Goal: Task Accomplishment & Management: Manage account settings

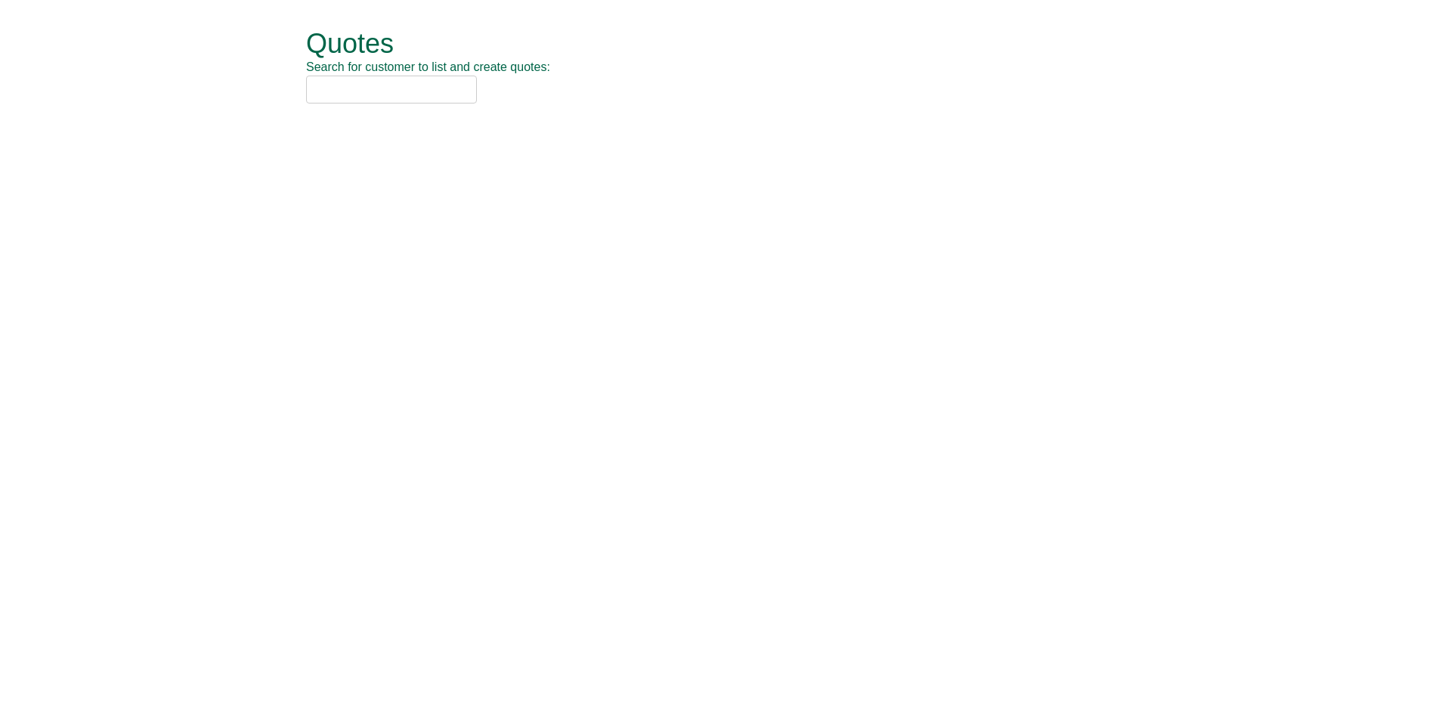
click at [370, 94] on input "text" at bounding box center [391, 90] width 171 height 28
type input "nca"
click at [381, 114] on div "NCA (SOCHW41)" at bounding box center [708, 114] width 785 height 15
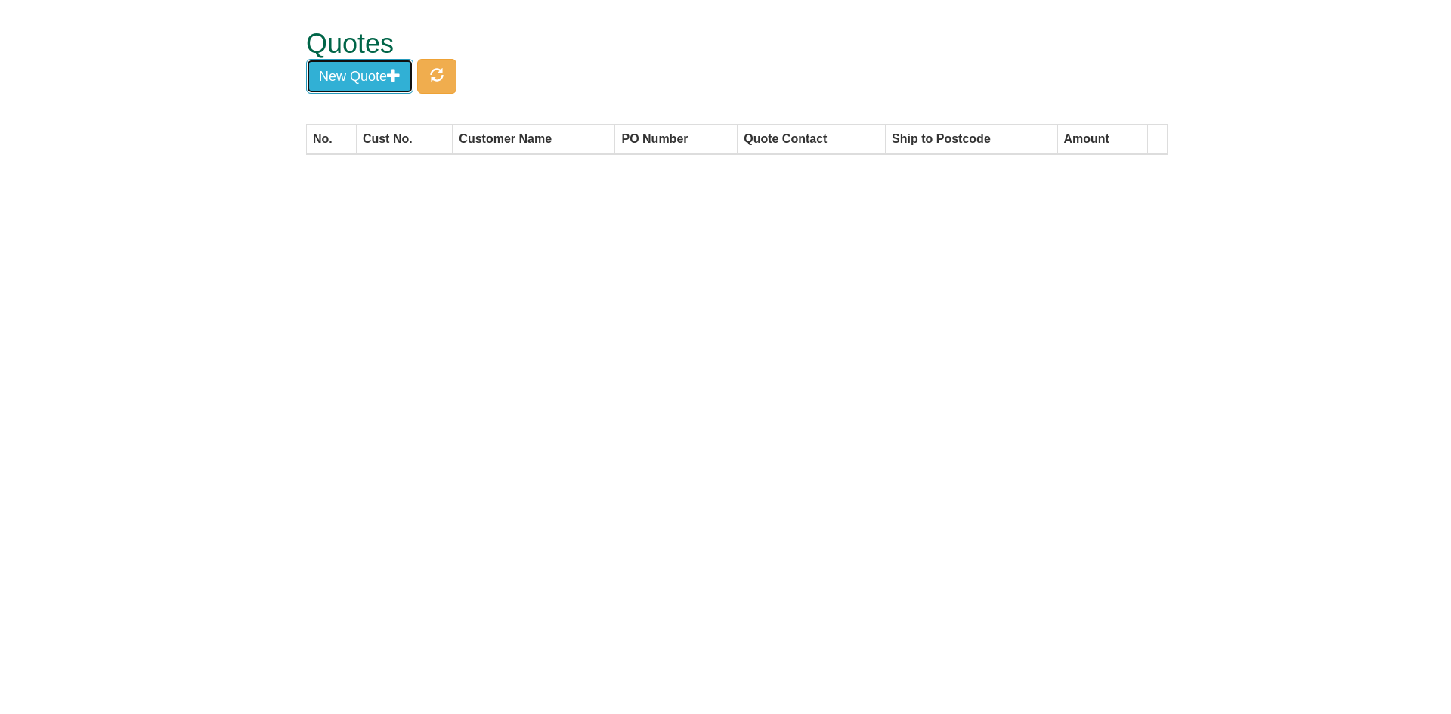
click at [400, 76] on span "button" at bounding box center [394, 75] width 14 height 14
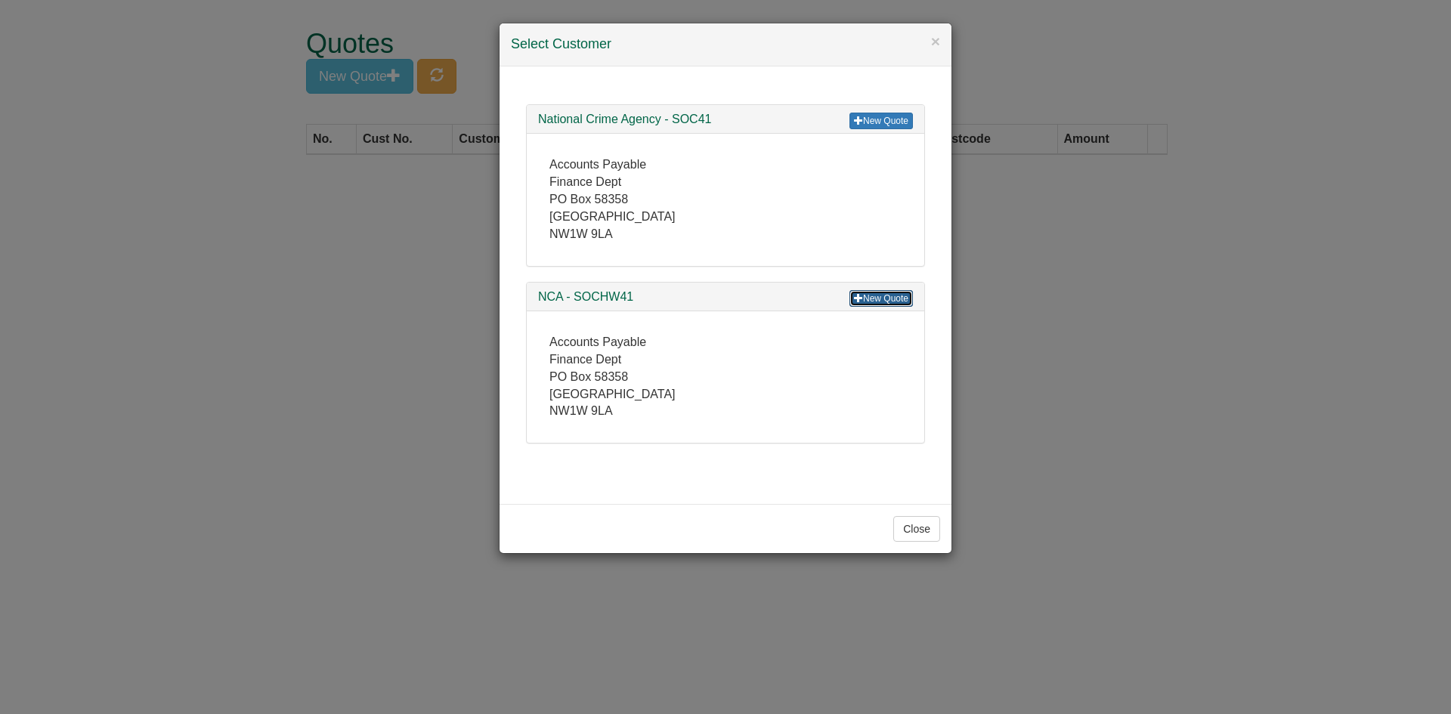
click at [875, 302] on link "New Quote" at bounding box center [880, 298] width 63 height 17
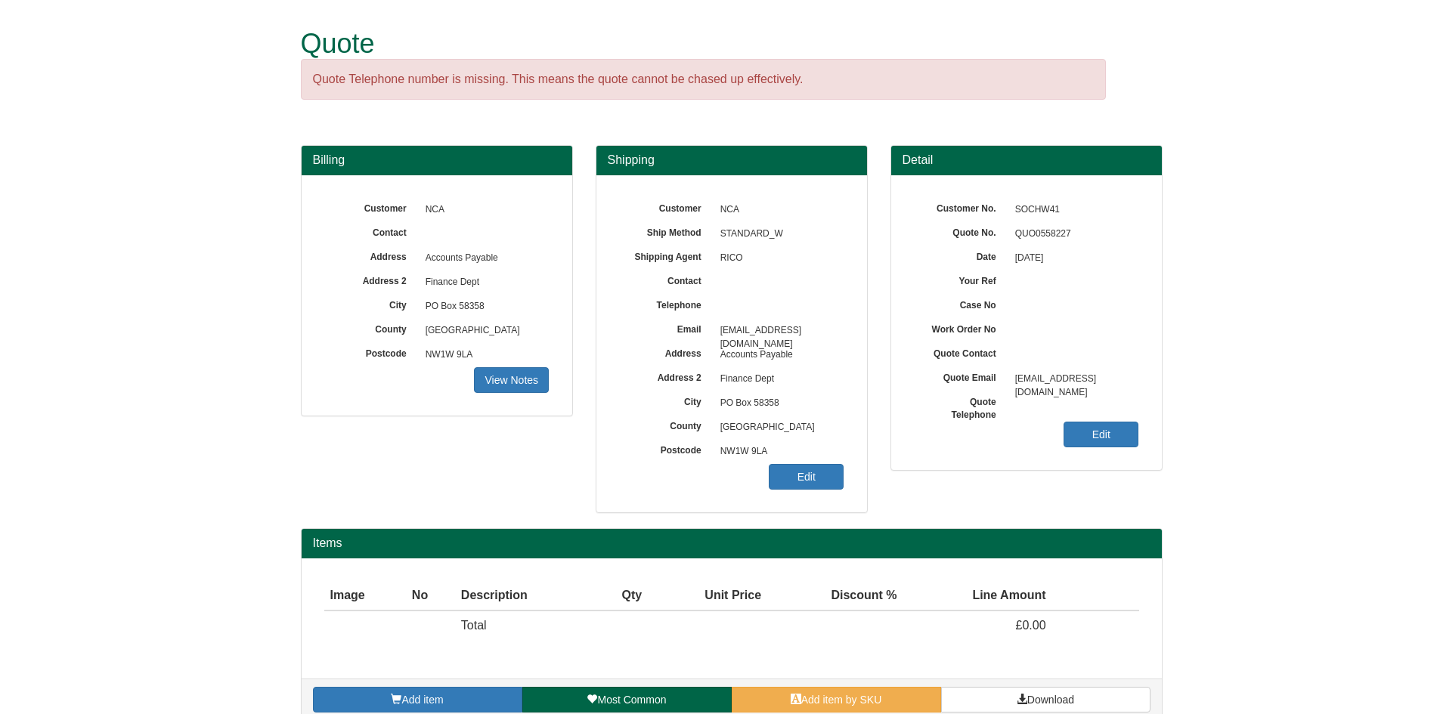
click at [1100, 418] on div "Customer No. SOCHW41 Quote No. QUO0558227 Date 24/09/2025 Your Ref Case No Work…" at bounding box center [1026, 322] width 271 height 295
click at [1100, 428] on link "Edit" at bounding box center [1100, 435] width 75 height 26
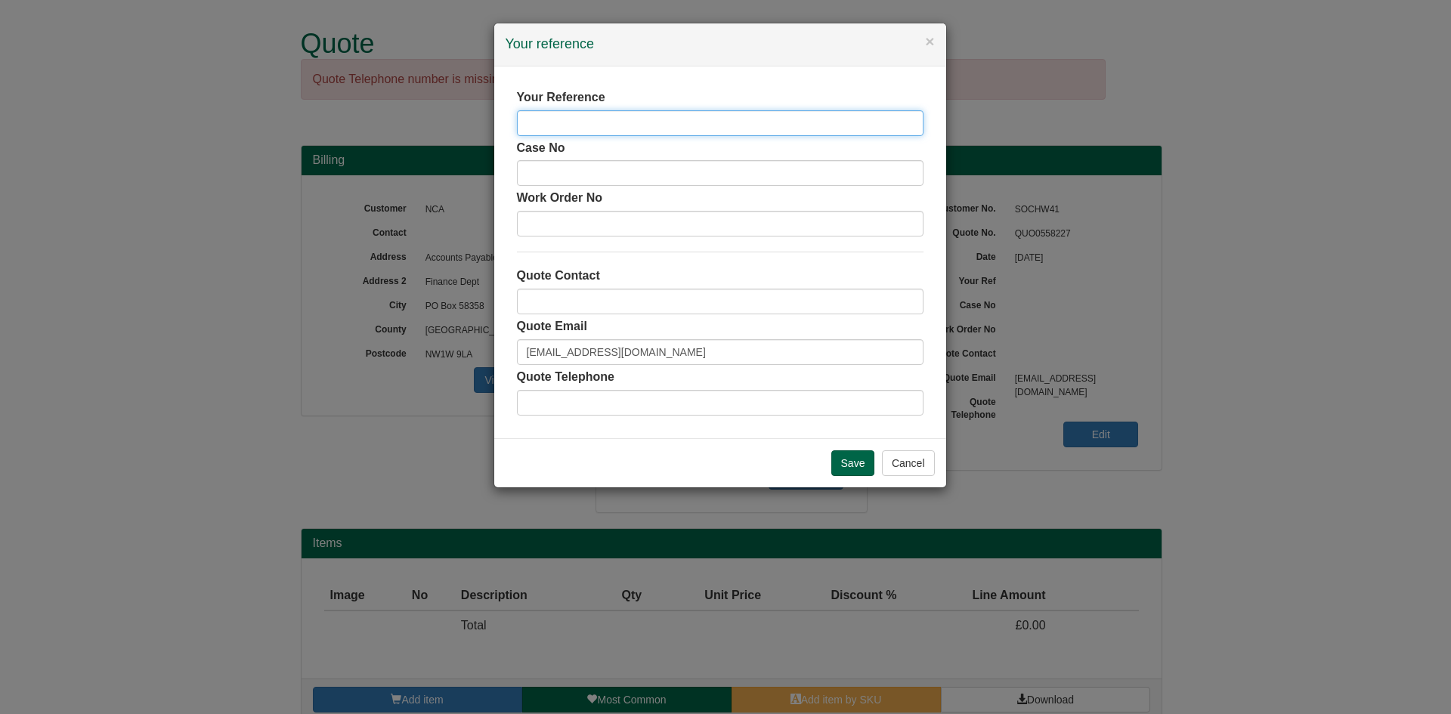
click at [580, 118] on input "text" at bounding box center [720, 123] width 407 height 26
type input "[PERSON_NAME]"
click at [843, 462] on input "Save" at bounding box center [853, 463] width 44 height 26
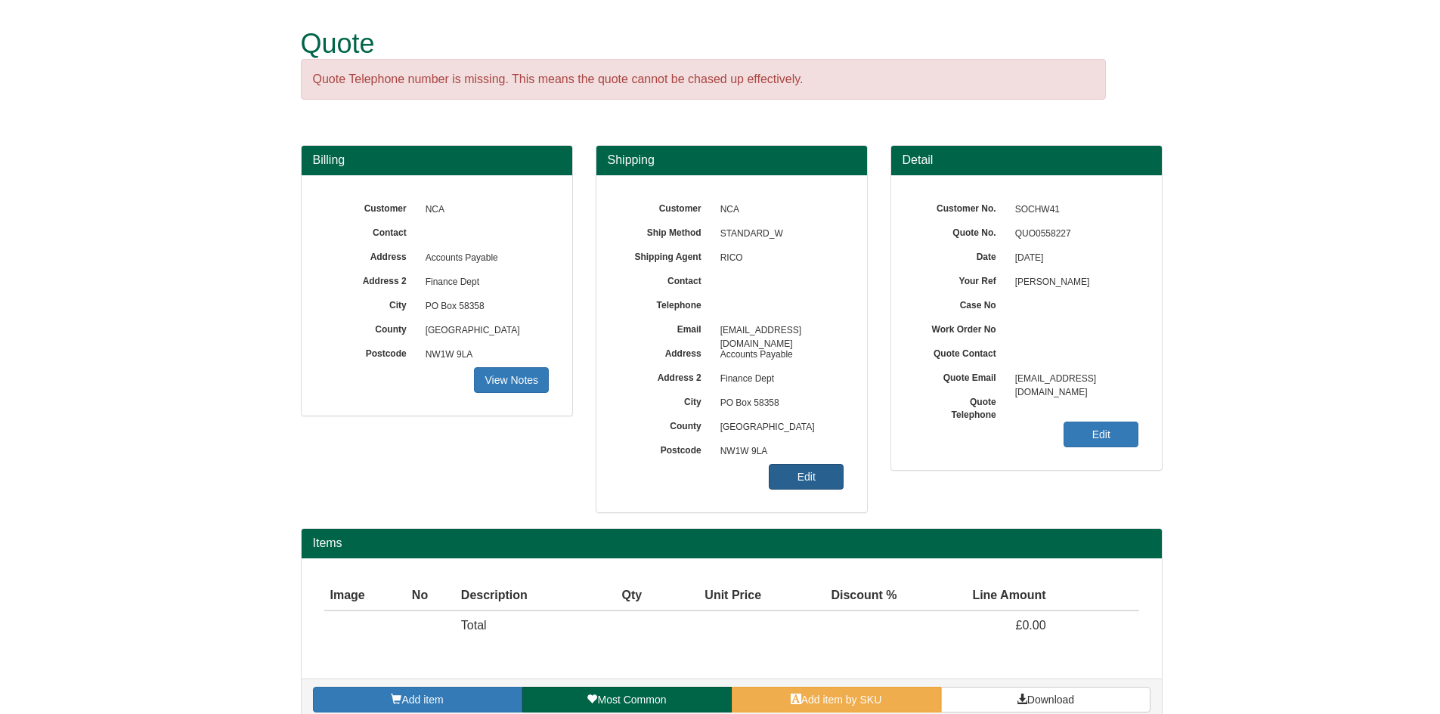
click at [840, 475] on link "Edit" at bounding box center [806, 477] width 75 height 26
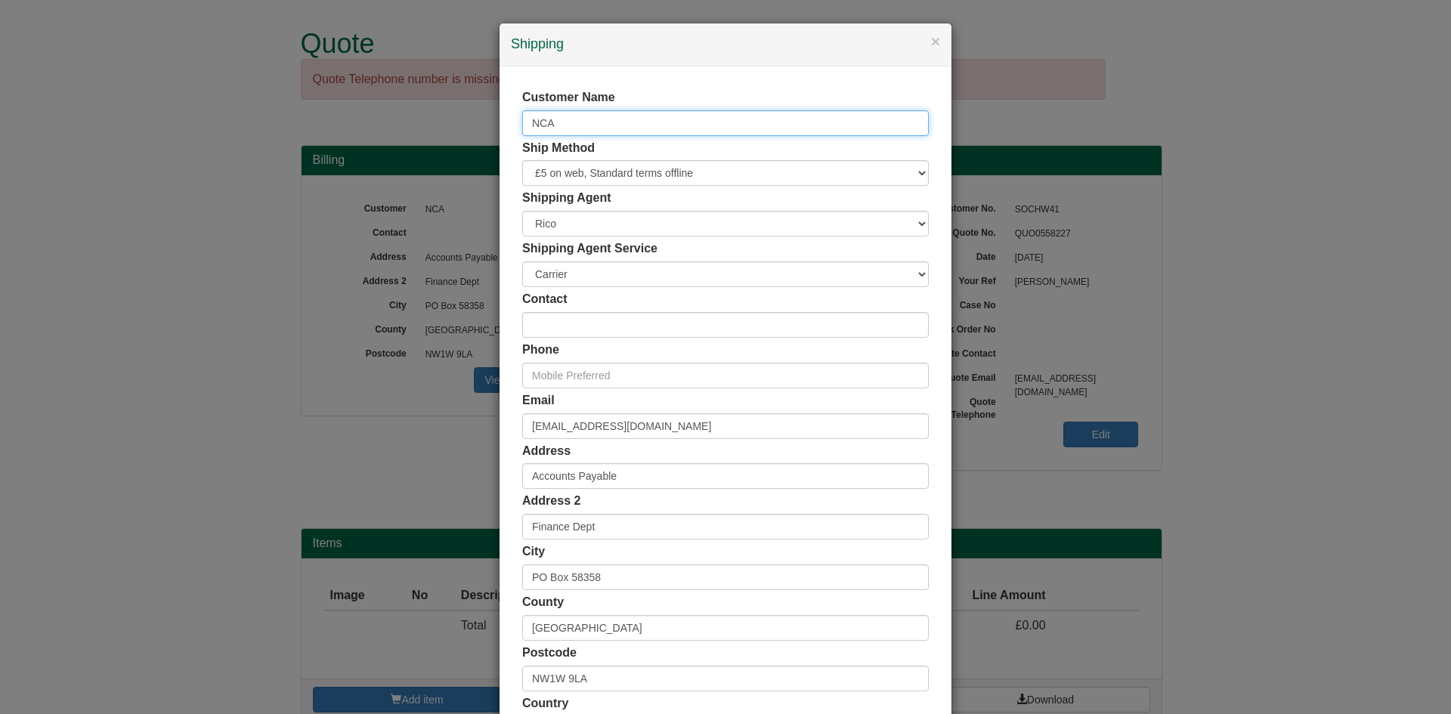
drag, startPoint x: 624, startPoint y: 121, endPoint x: 306, endPoint y: 118, distance: 318.2
click at [306, 118] on div "× Shipping Customer Name NCA Ship Method Free of Charge £5 Flat Rate £7.50 Flat…" at bounding box center [725, 357] width 1451 height 714
type input "[PERSON_NAME]"
drag, startPoint x: 682, startPoint y: 437, endPoint x: 461, endPoint y: 428, distance: 220.9
click at [461, 428] on div "× Shipping Customer Name Matthew Wood-Thatcher Ship Method Free of Charge £5 Fl…" at bounding box center [725, 357] width 1451 height 714
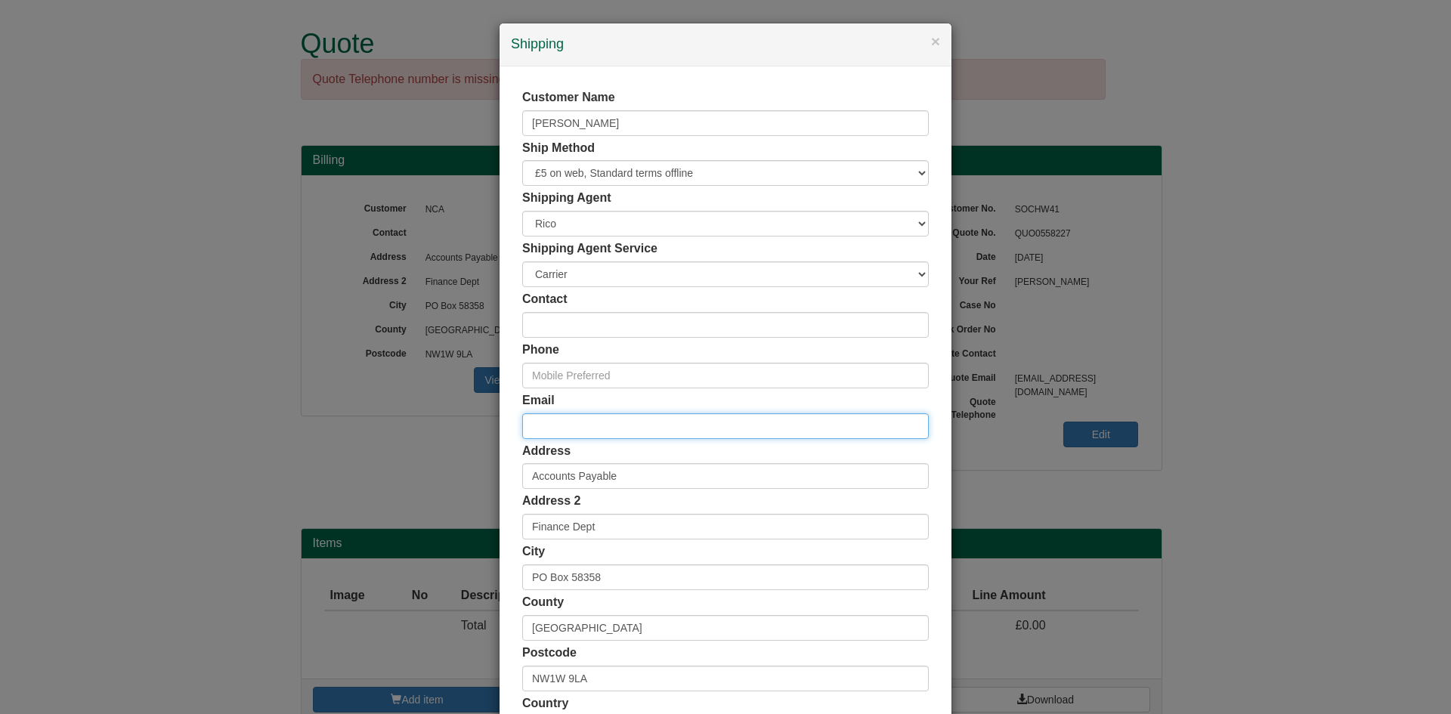
click at [569, 415] on input "email" at bounding box center [725, 426] width 407 height 26
paste input "[PERSON_NAME][EMAIL_ADDRESS][PERSON_NAME][DOMAIN_NAME]"
type input "[PERSON_NAME][EMAIL_ADDRESS][PERSON_NAME][DOMAIN_NAME]"
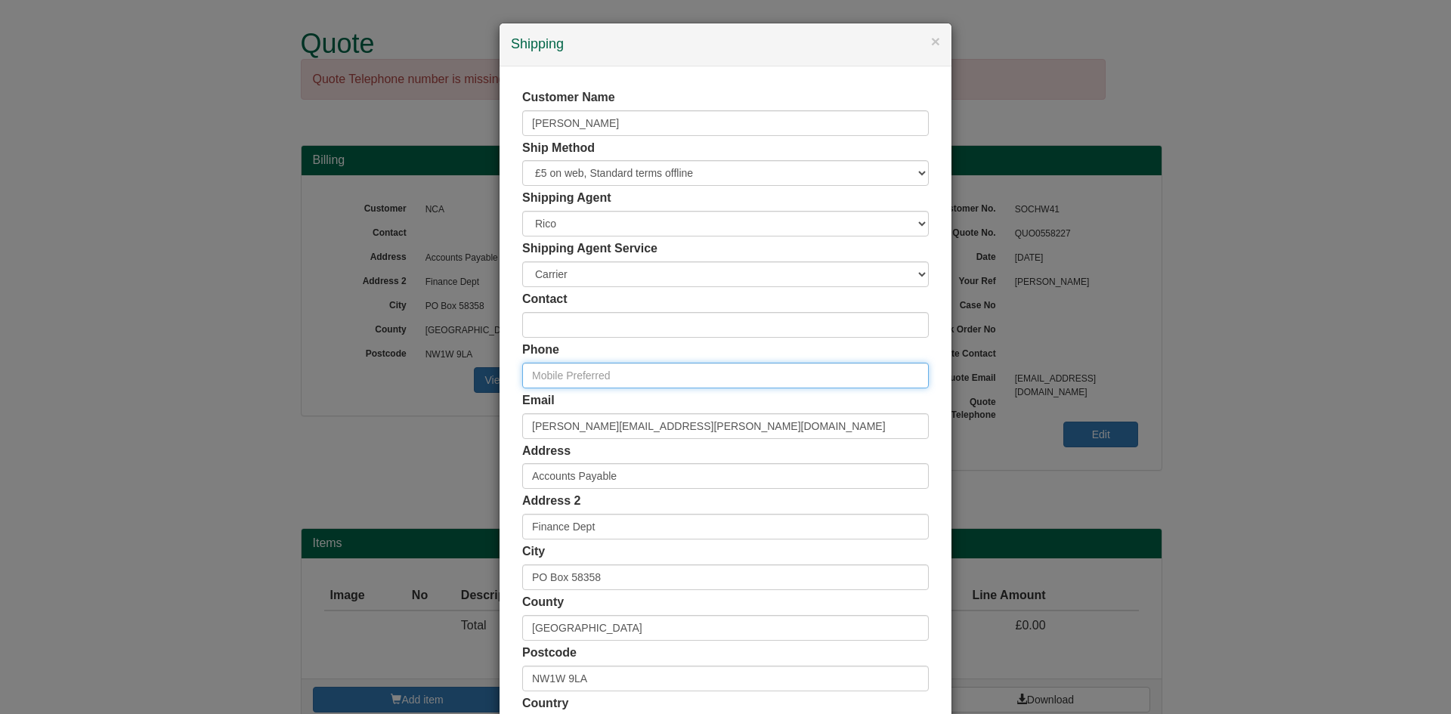
drag, startPoint x: 606, startPoint y: 379, endPoint x: 94, endPoint y: 408, distance: 513.2
click at [606, 379] on input "text" at bounding box center [725, 376] width 407 height 26
click at [580, 373] on input "text" at bounding box center [725, 376] width 407 height 26
paste input "07749 707454"
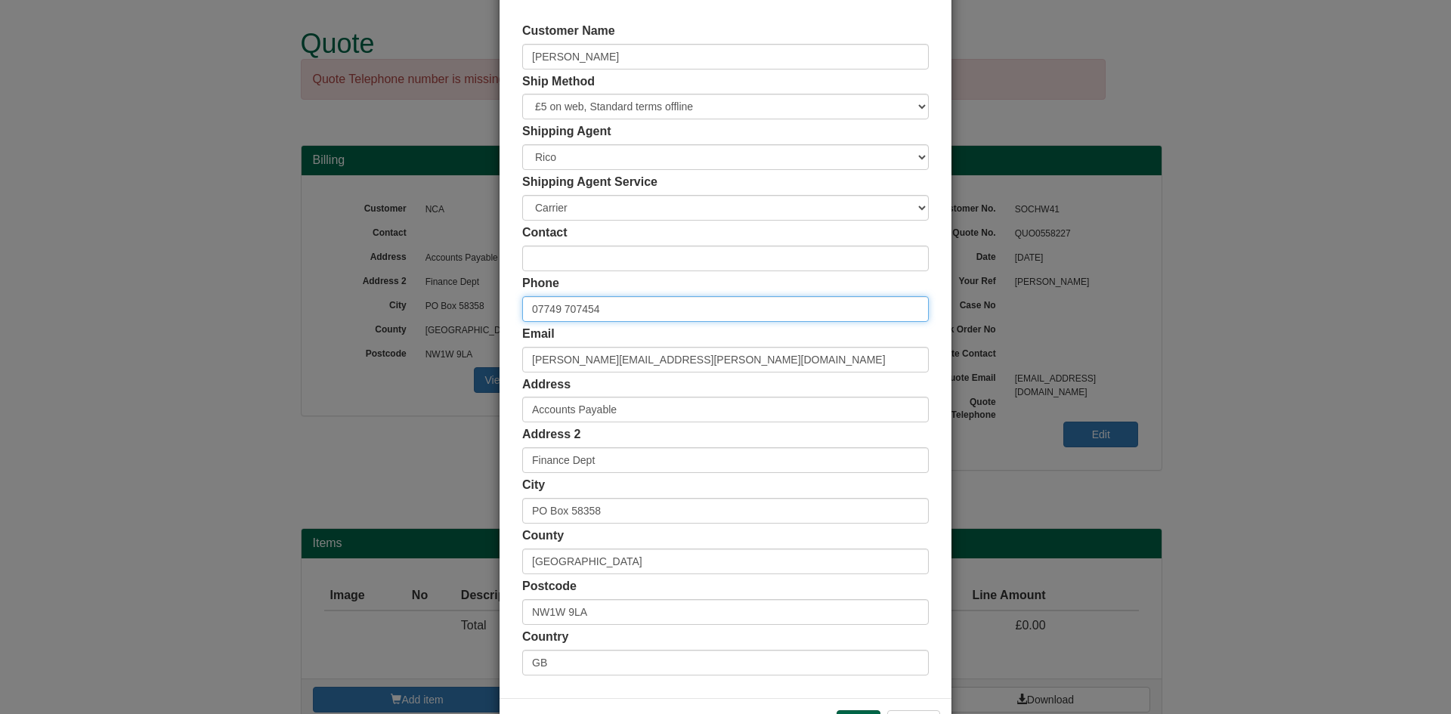
scroll to position [123, 0]
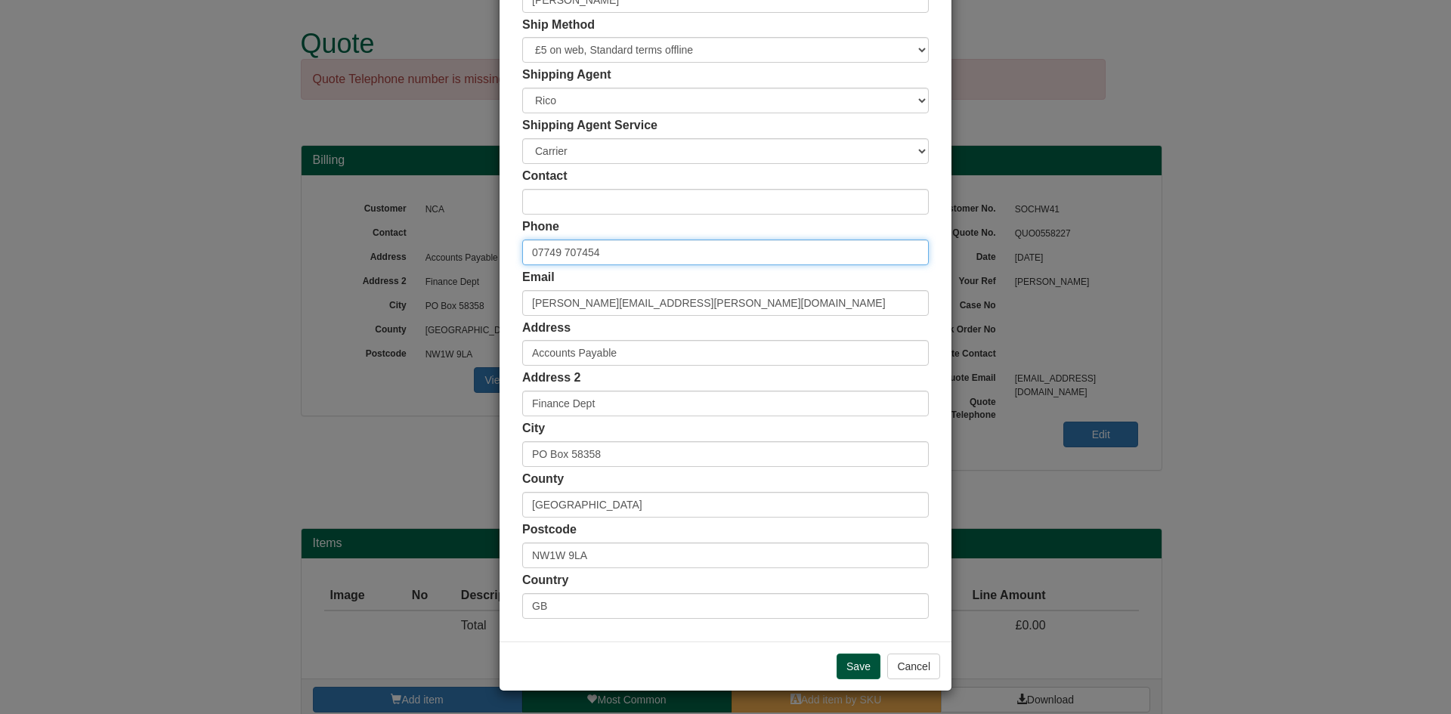
type input "07749 707454"
click at [845, 662] on input "Save" at bounding box center [859, 667] width 44 height 26
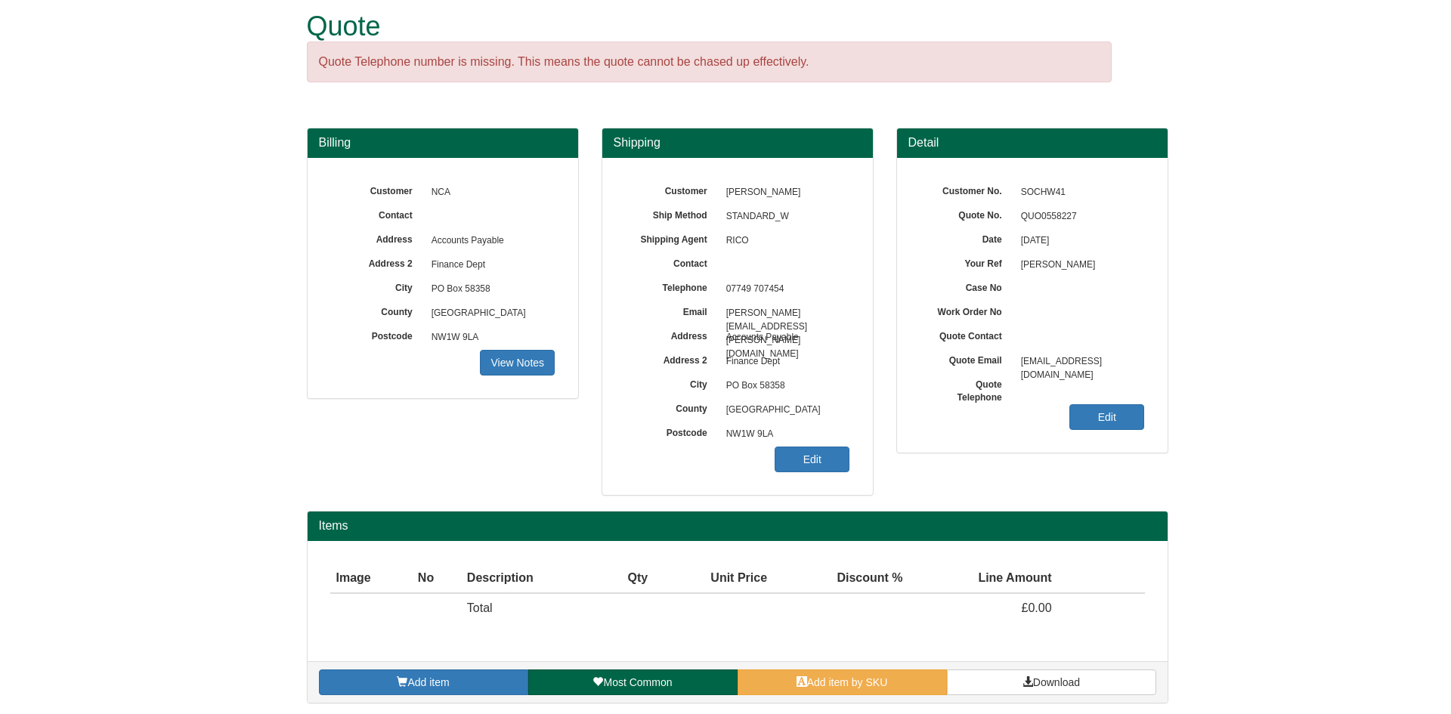
scroll to position [22, 0]
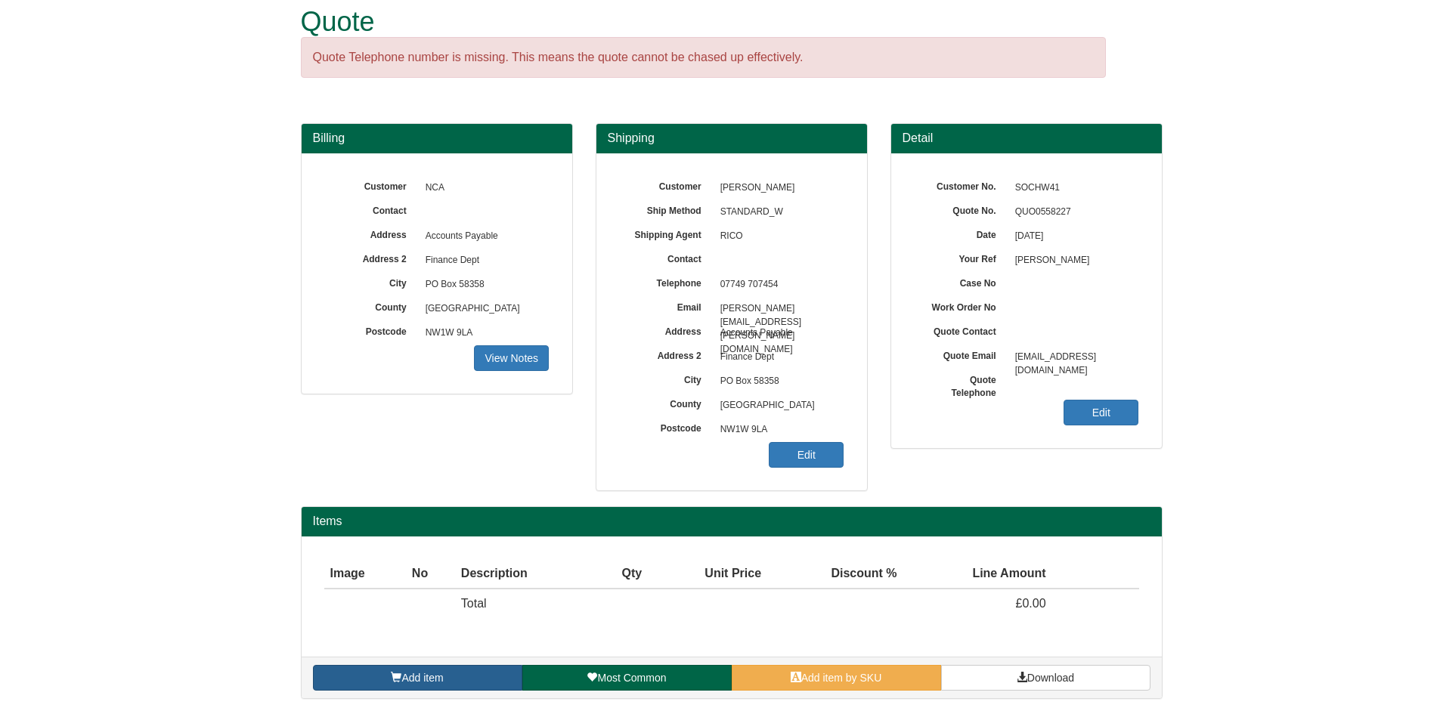
click at [463, 687] on link "Add item" at bounding box center [417, 678] width 209 height 26
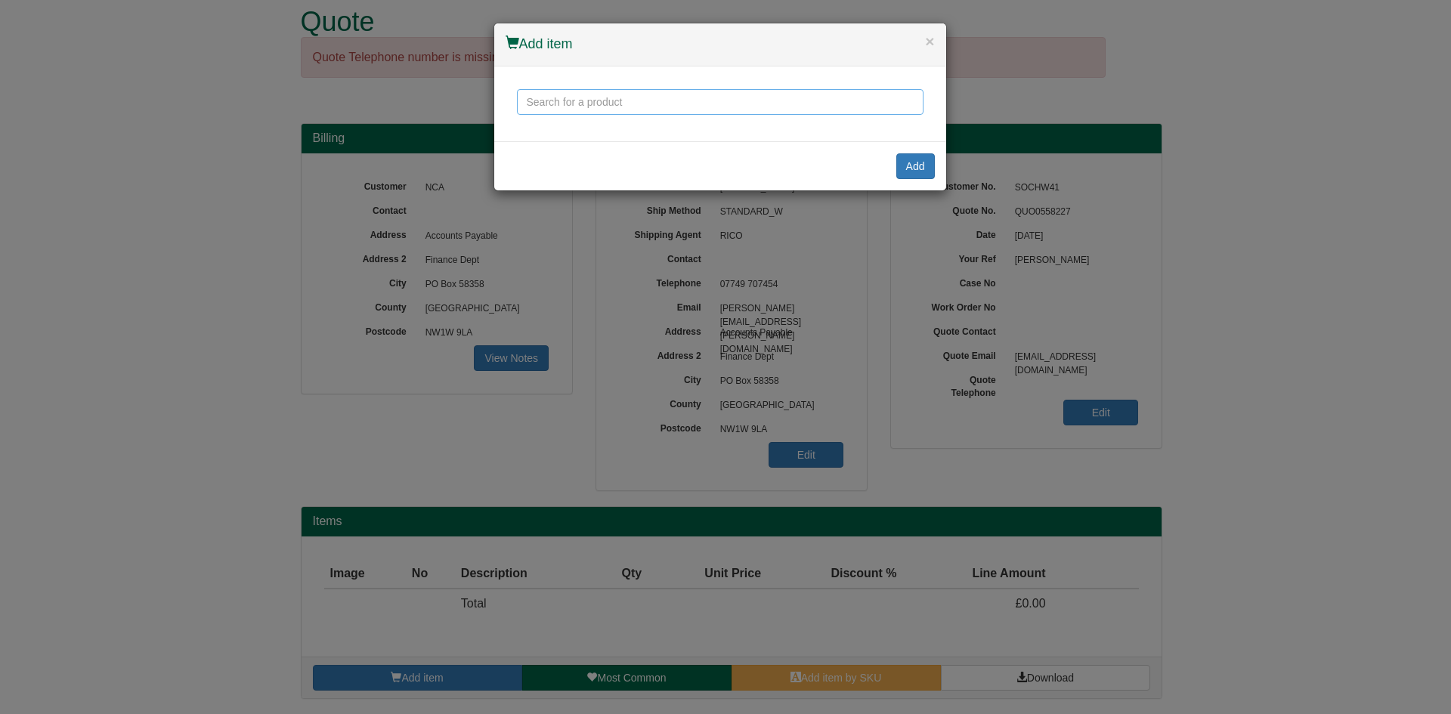
click at [627, 104] on input "text" at bounding box center [720, 102] width 407 height 26
type input "m"
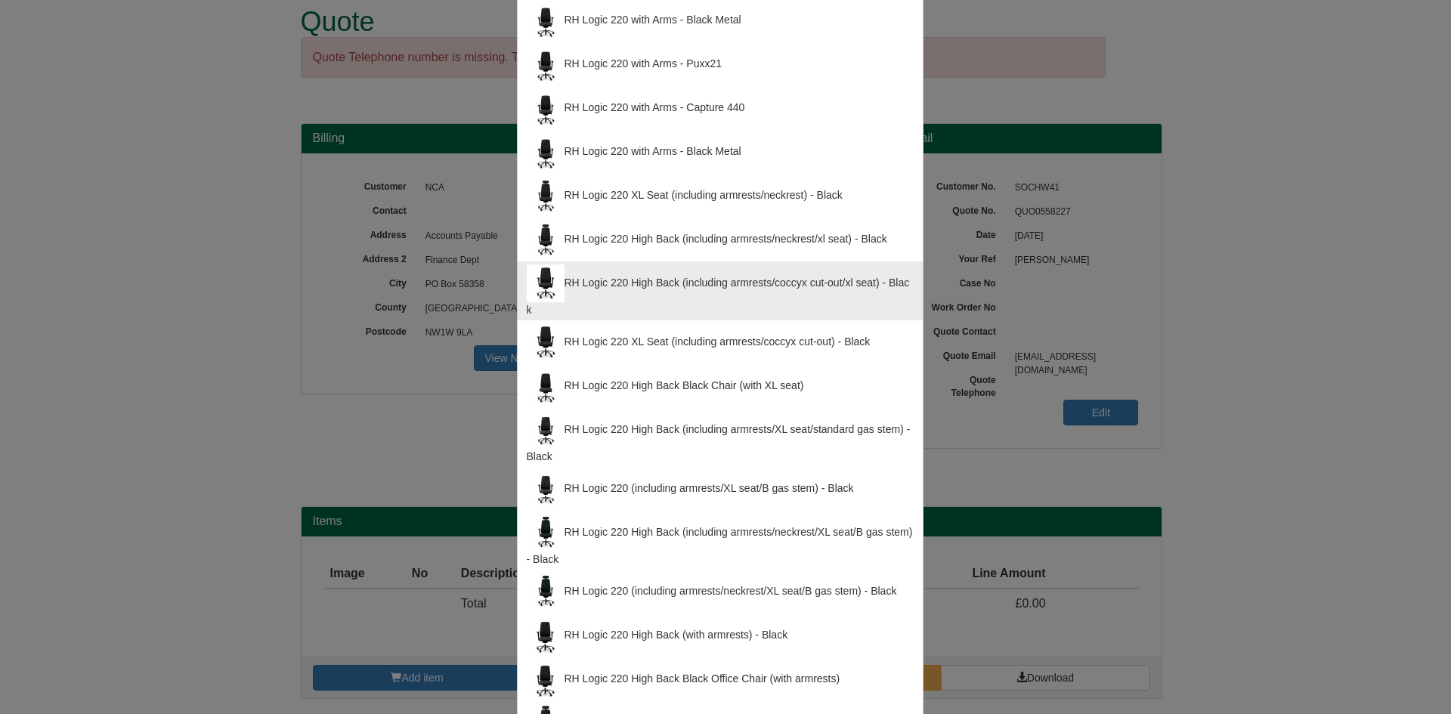
scroll to position [332, 0]
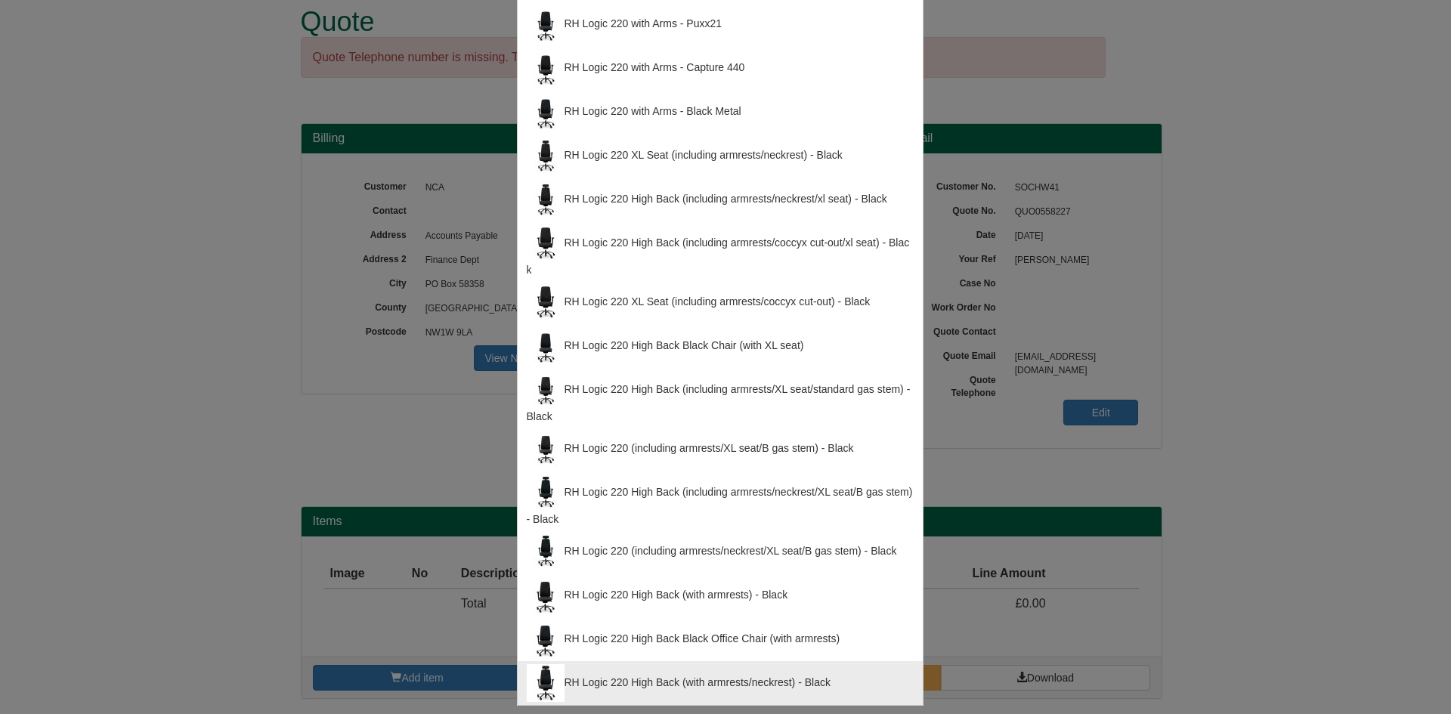
click at [661, 683] on div "RH Logic 220 High Back (with armrests/neckrest) - Black" at bounding box center [720, 683] width 387 height 38
type input "RH Logic 220 High Back (with armrests/neckrest) - Black"
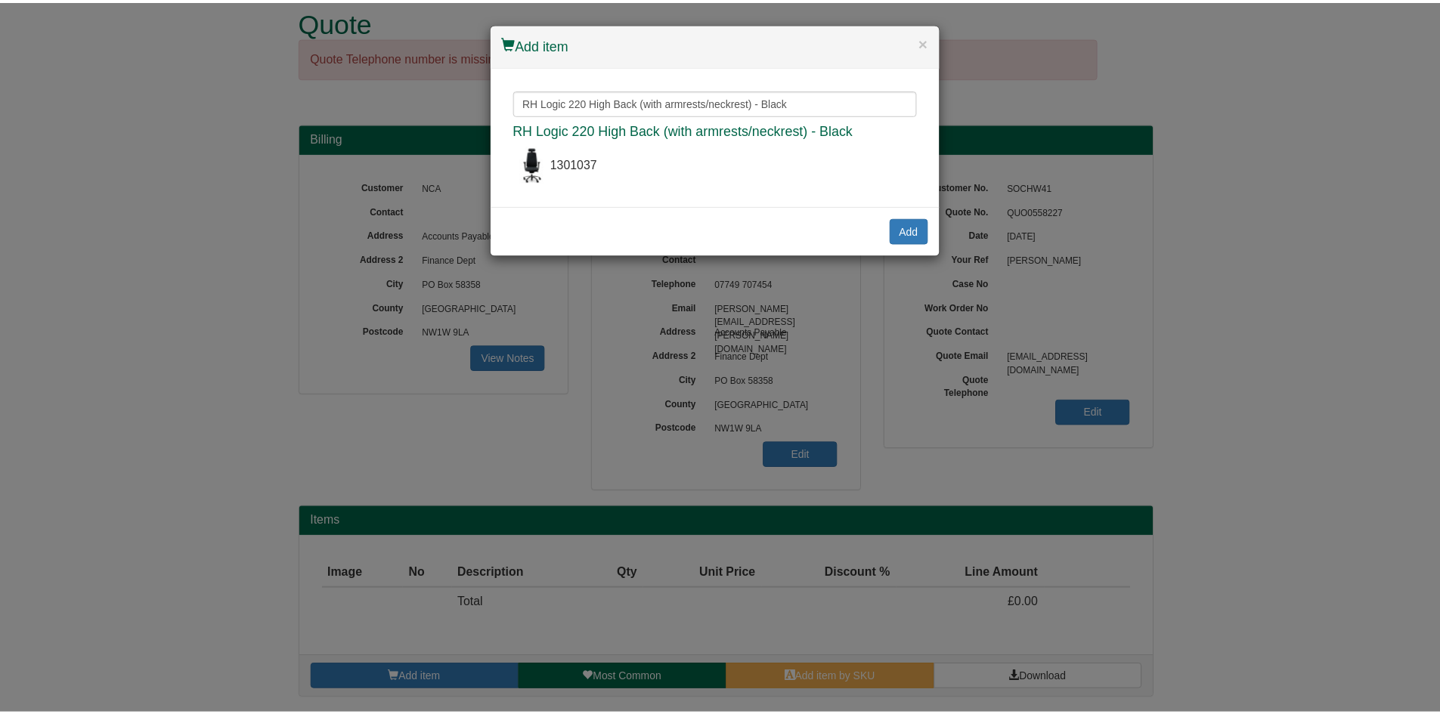
scroll to position [0, 0]
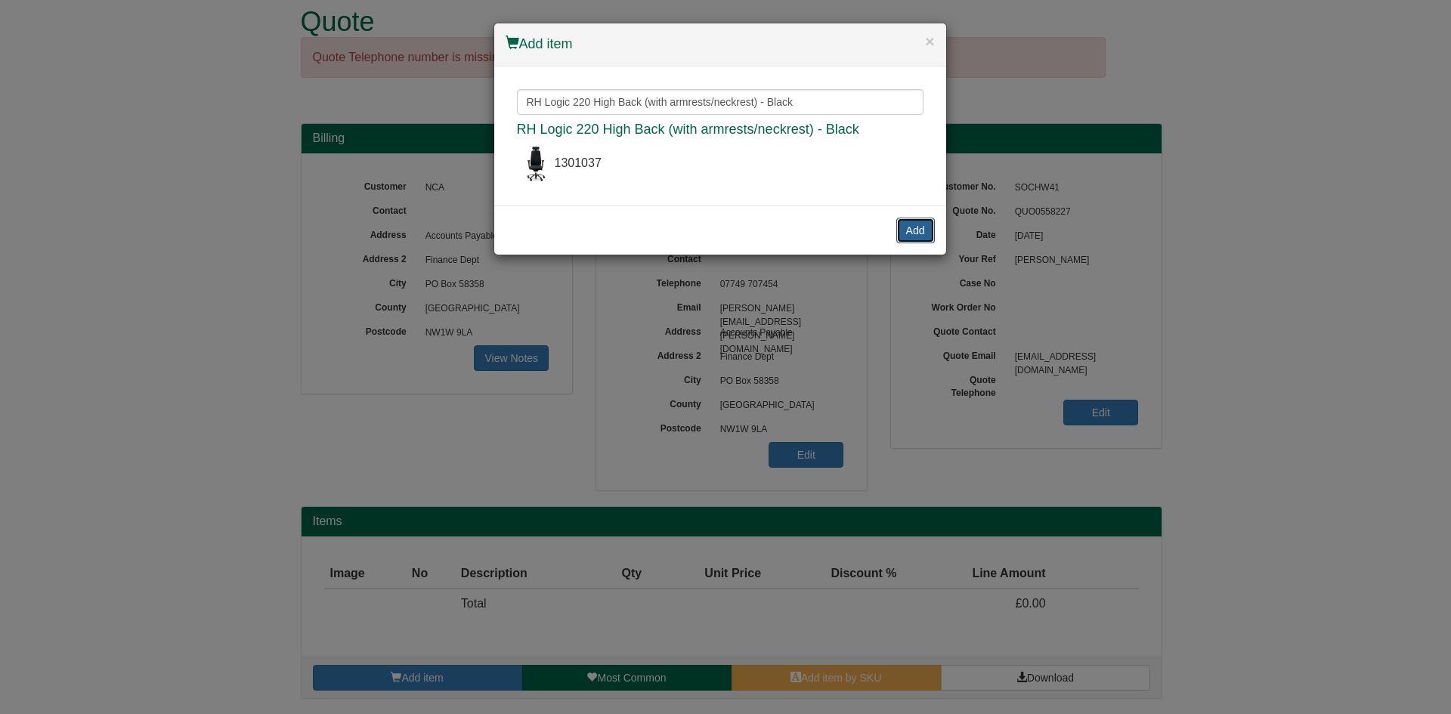
click at [933, 227] on button "Add" at bounding box center [915, 231] width 39 height 26
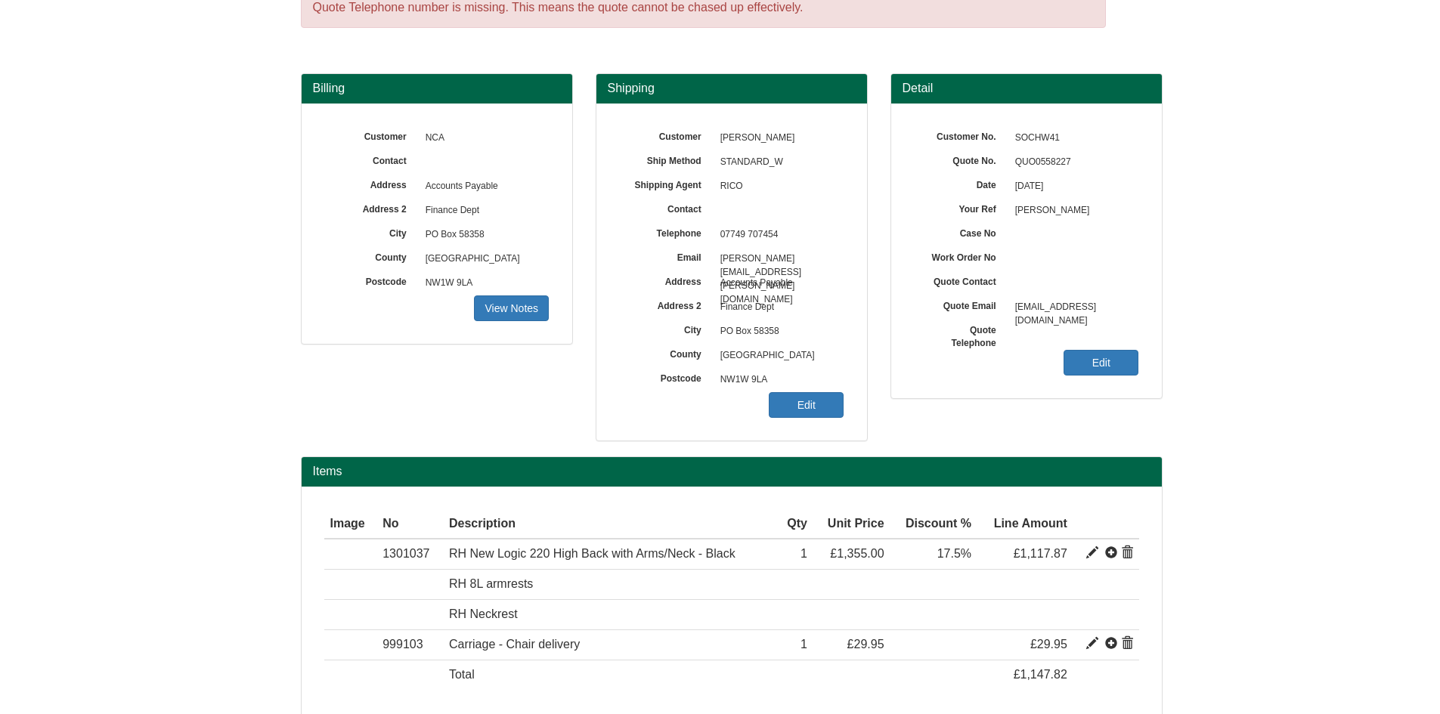
scroll to position [143, 0]
